Goal: Information Seeking & Learning: Learn about a topic

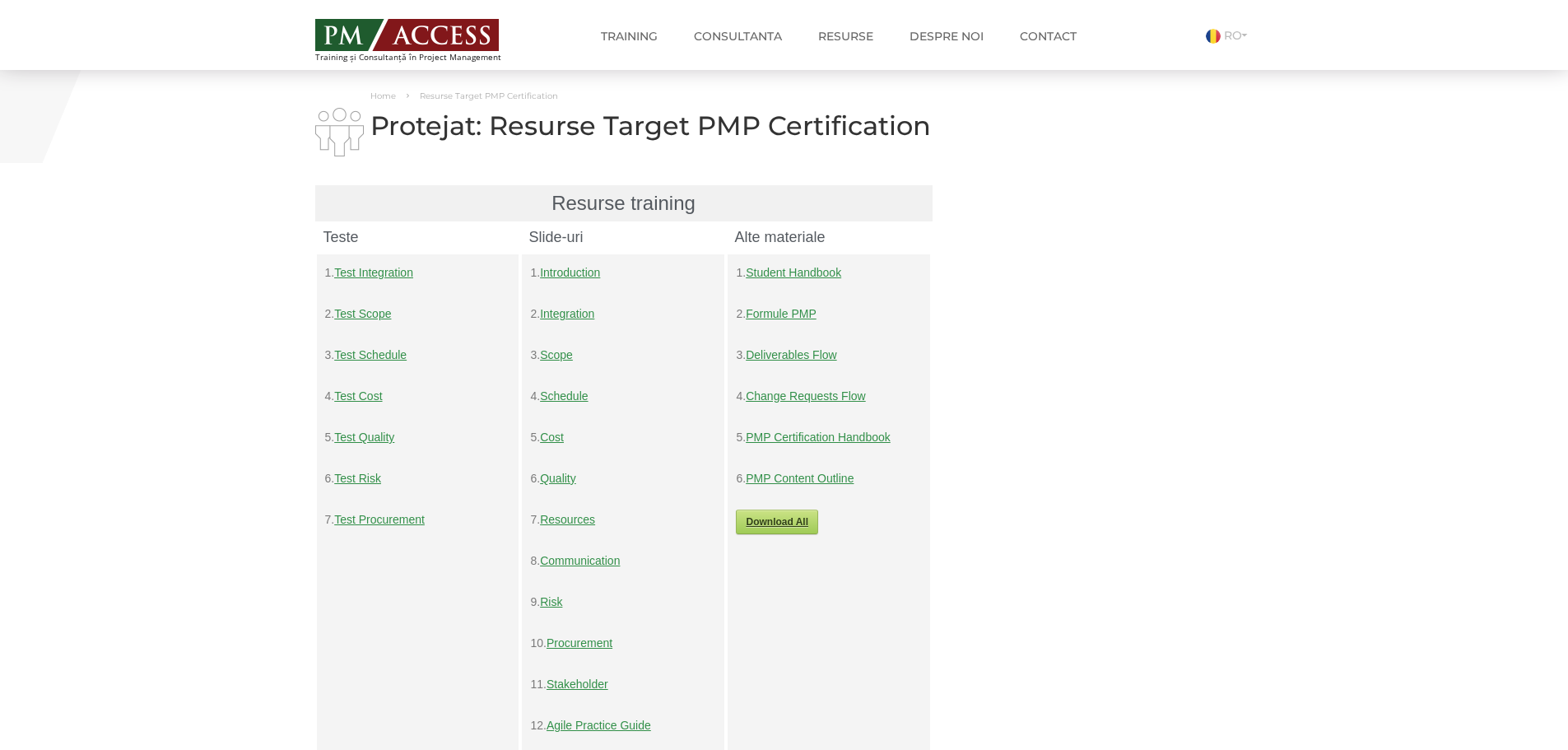
click at [859, 436] on link "PMP Certification Handbook" at bounding box center [818, 437] width 145 height 13
click at [801, 482] on link "PMP Content Outline" at bounding box center [799, 478] width 108 height 13
click at [830, 354] on link "Deliverables Flow" at bounding box center [791, 355] width 91 height 13
drag, startPoint x: 1268, startPoint y: 406, endPoint x: 1244, endPoint y: 403, distance: 24.2
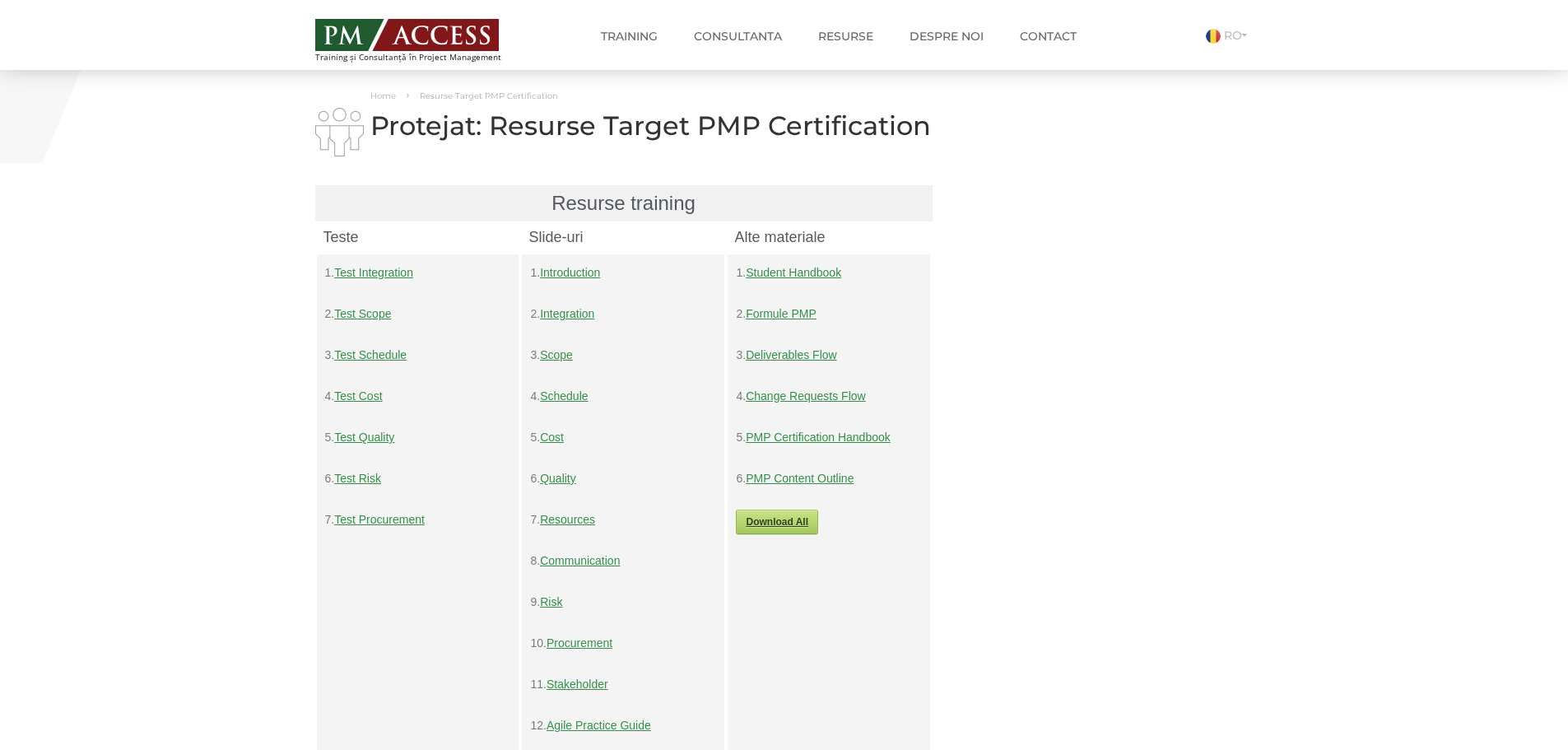
click at [801, 314] on link "Formule PMP" at bounding box center [780, 313] width 70 height 13
click at [810, 396] on link "Change Requests Flow" at bounding box center [805, 396] width 121 height 13
click at [866, 437] on link "PMP Certification Handbook" at bounding box center [818, 437] width 145 height 13
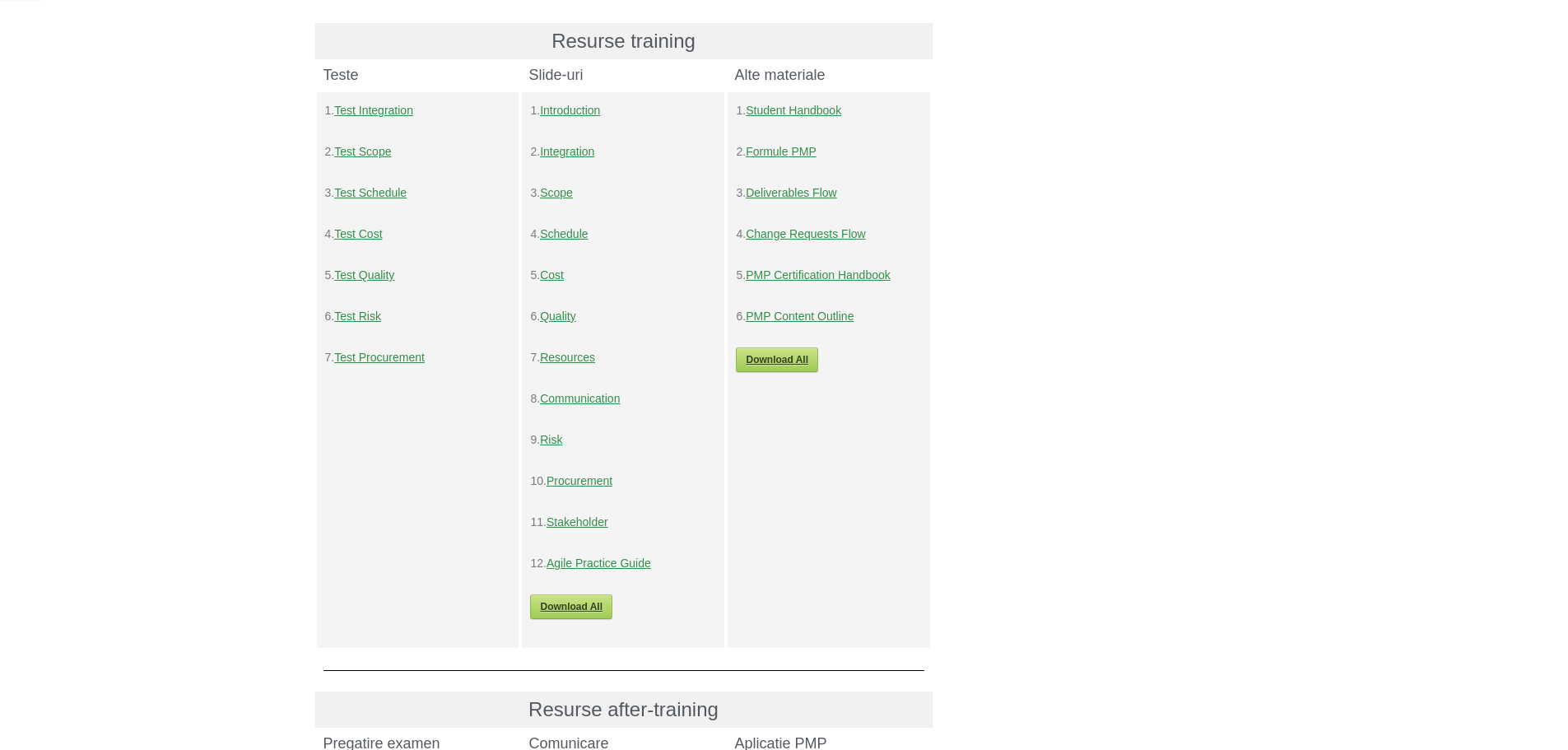
scroll to position [163, 0]
click at [559, 279] on link "Cost" at bounding box center [552, 274] width 24 height 13
